Goal: Check status: Check status

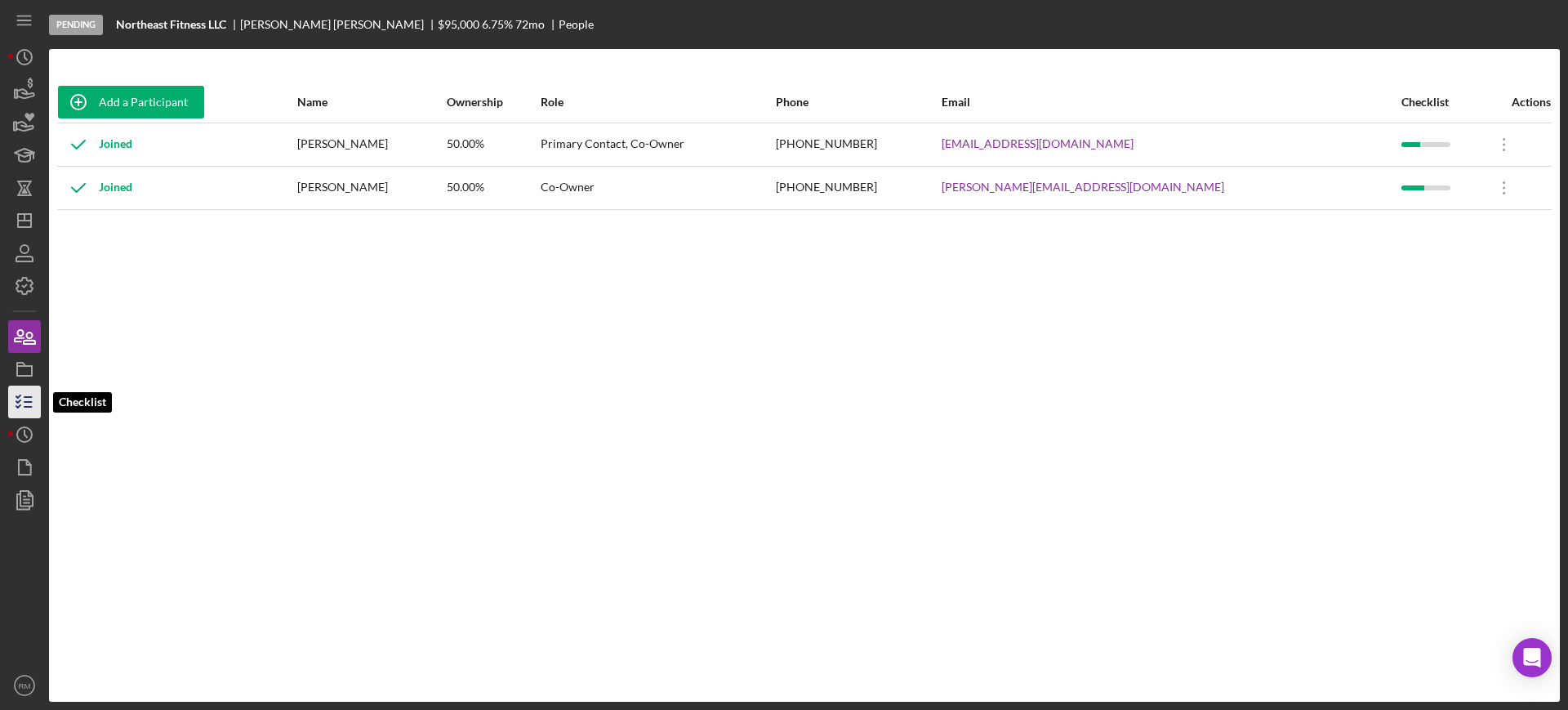
click at [19, 398] on icon "button" at bounding box center [24, 401] width 40 height 40
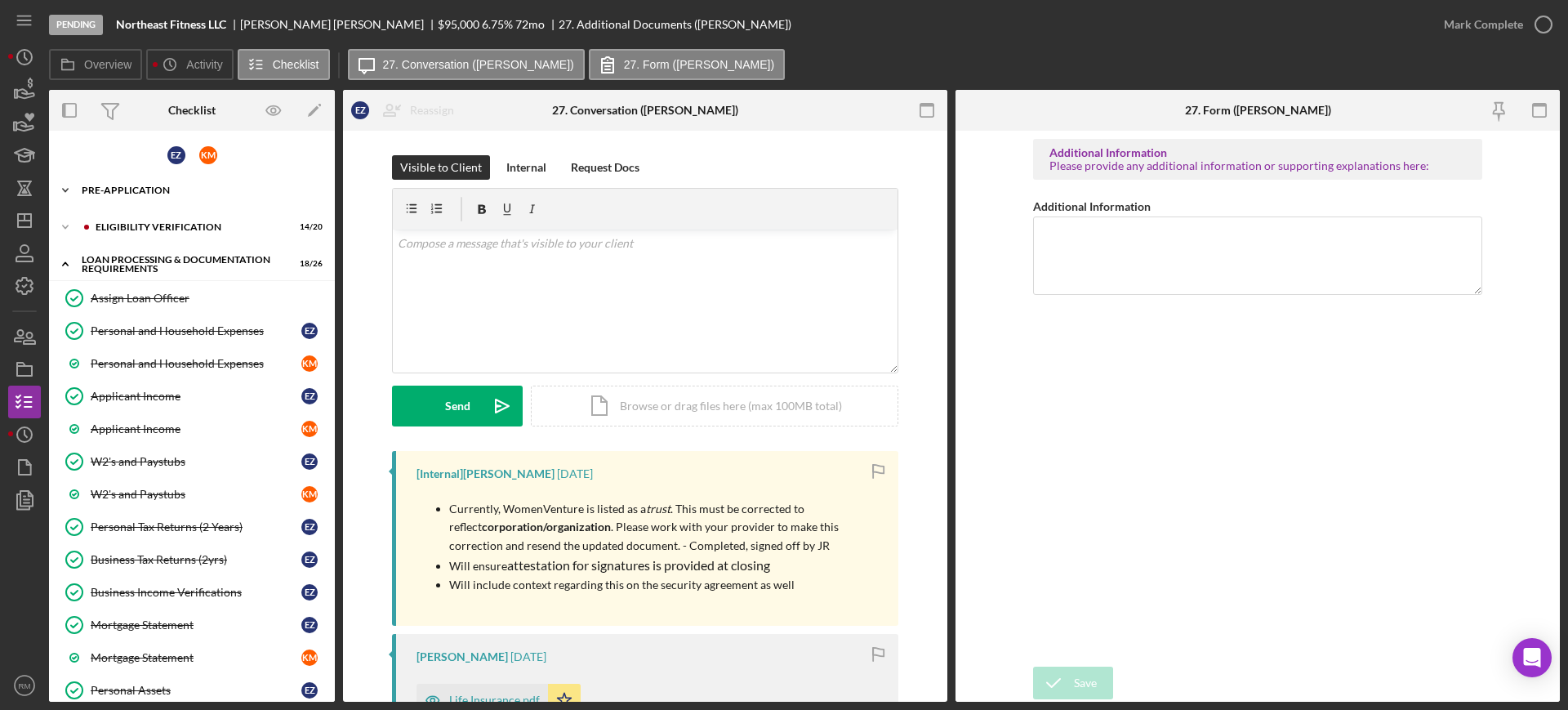
click at [166, 196] on div "Icon/Expander Pre-Application 9 / 13" at bounding box center [191, 190] width 286 height 33
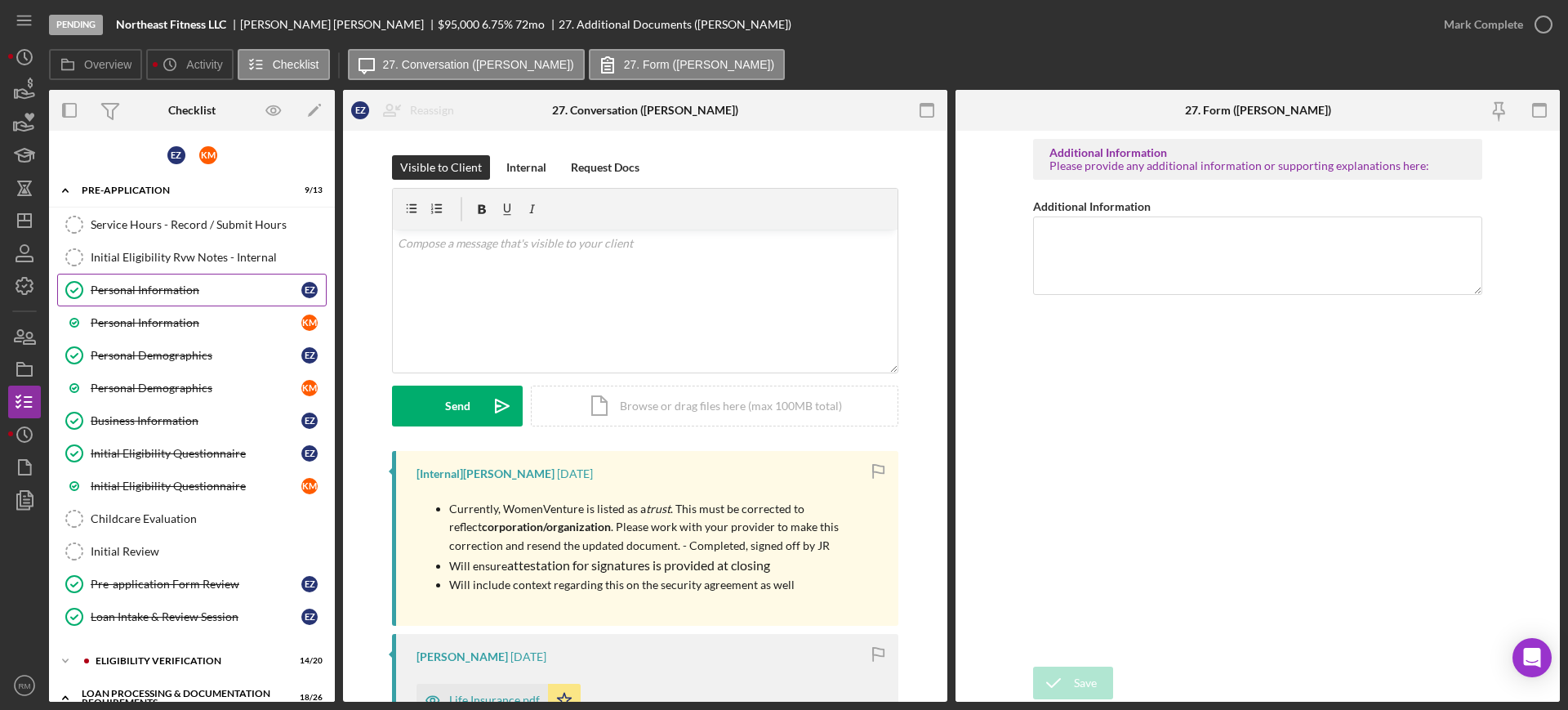
click at [151, 287] on div "Personal Information" at bounding box center [196, 290] width 210 height 13
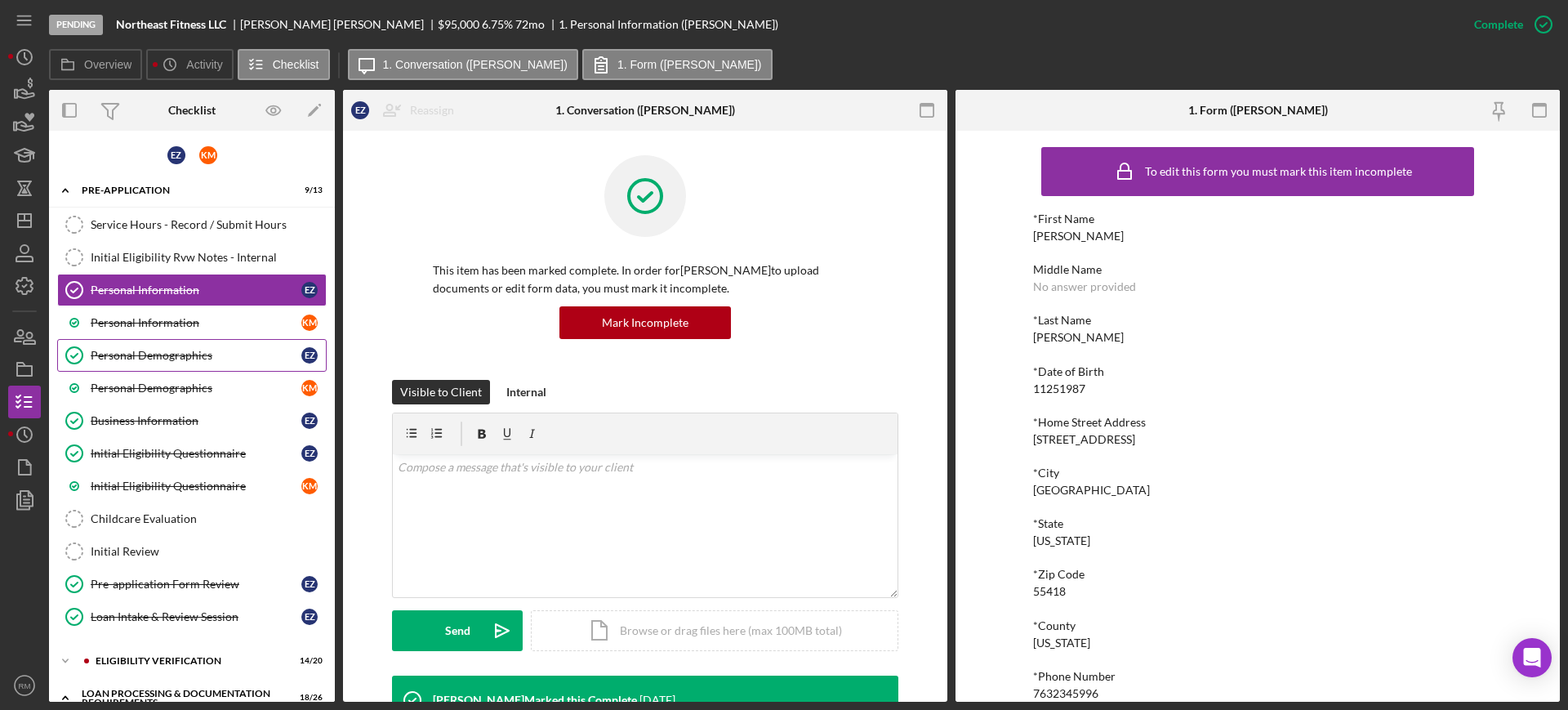
click at [150, 353] on div "Personal Demographics" at bounding box center [196, 355] width 210 height 13
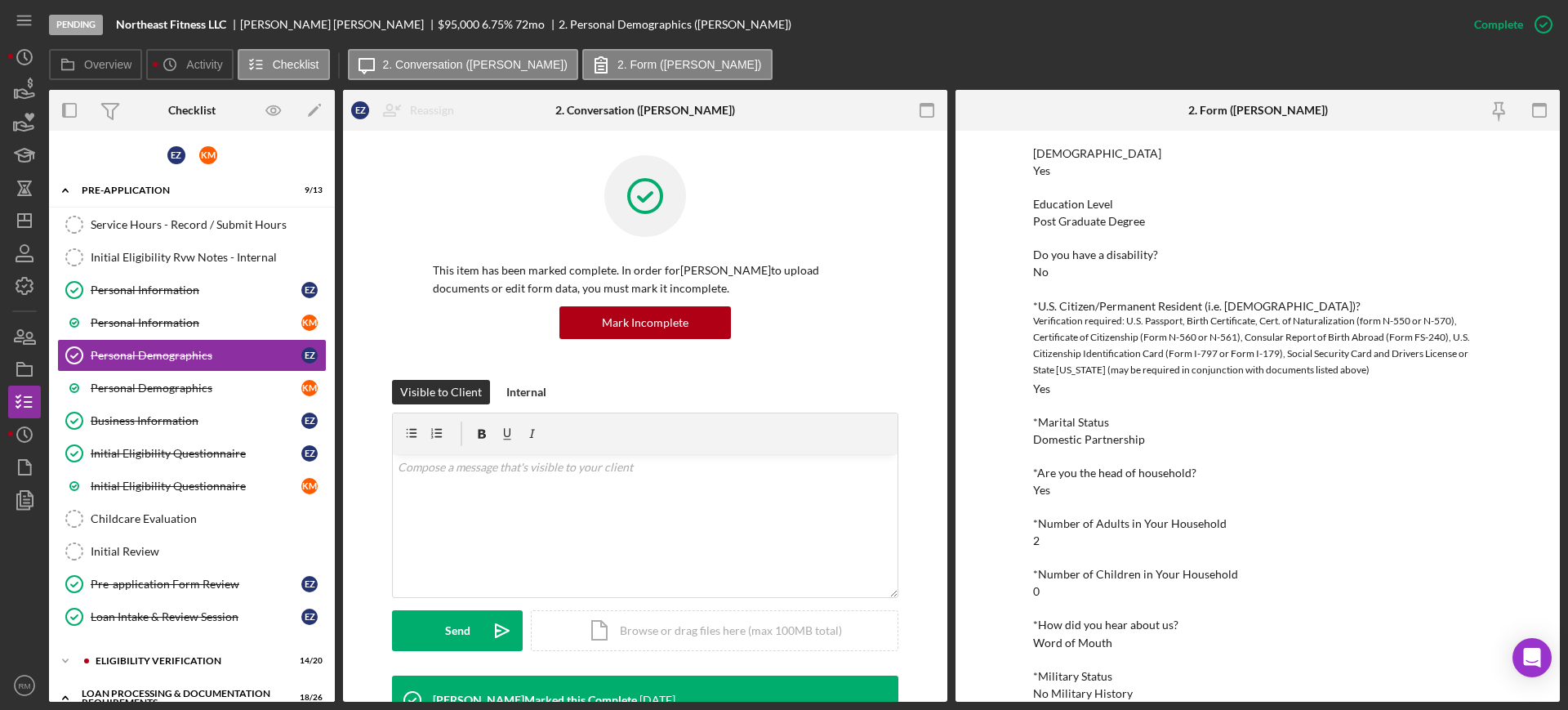
scroll to position [343, 0]
